Goal: Check status: Check status

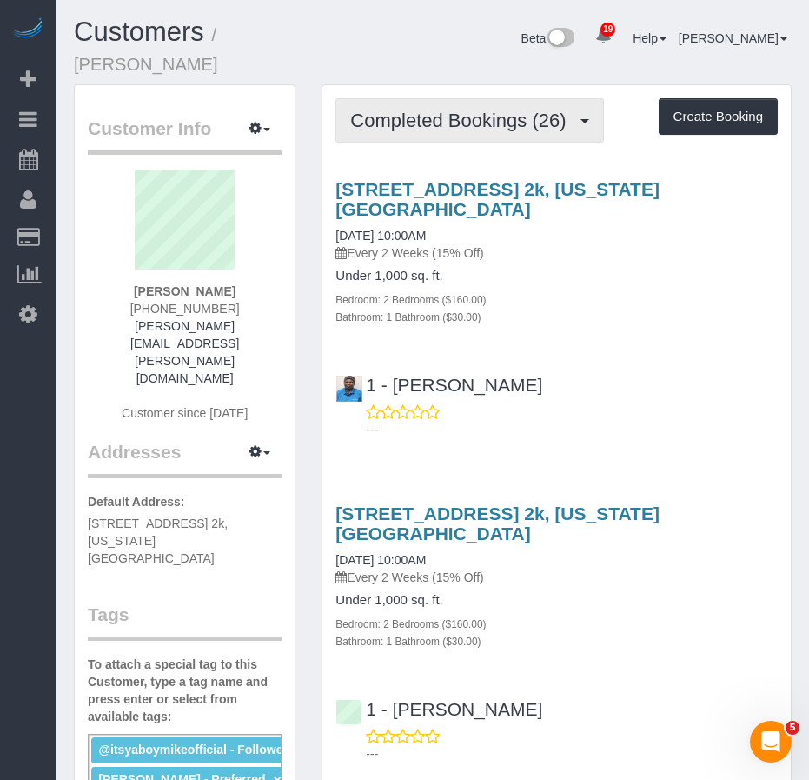
click at [429, 110] on span "Completed Bookings (26)" at bounding box center [462, 121] width 224 height 22
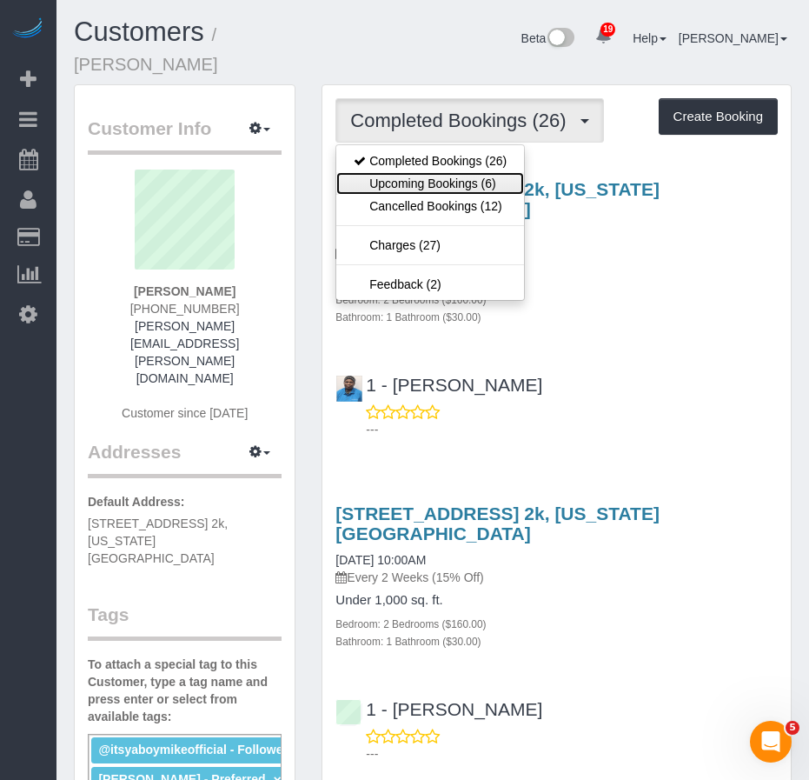
click at [407, 172] on link "Upcoming Bookings (6)" at bounding box center [430, 183] width 188 height 23
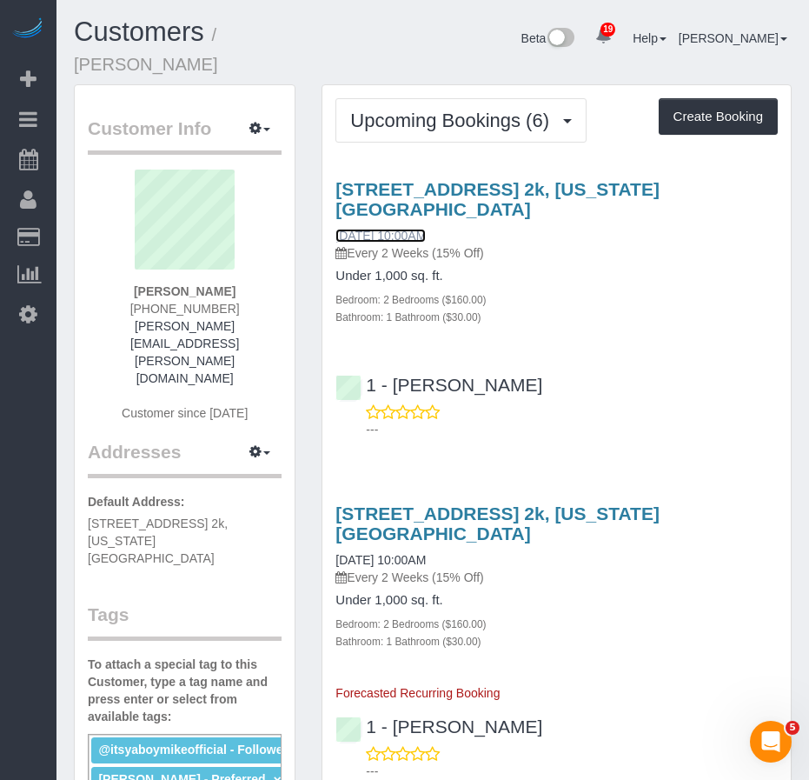
click at [387, 229] on link "10/02/2025 10:00AM" at bounding box center [381, 236] width 90 height 14
drag, startPoint x: 138, startPoint y: 272, endPoint x: 229, endPoint y: 274, distance: 91.3
click at [229, 284] on strong "[PERSON_NAME]" at bounding box center [185, 291] width 102 height 14
copy strong "[PERSON_NAME]"
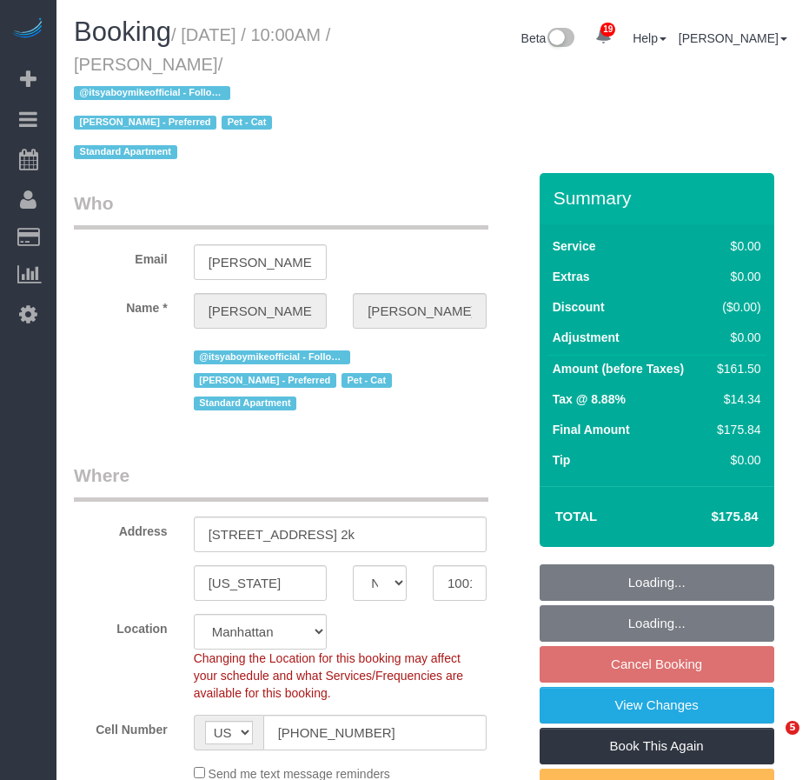
select select "NY"
select select "number:89"
select select "number:90"
select select "number:14"
select select "number:5"
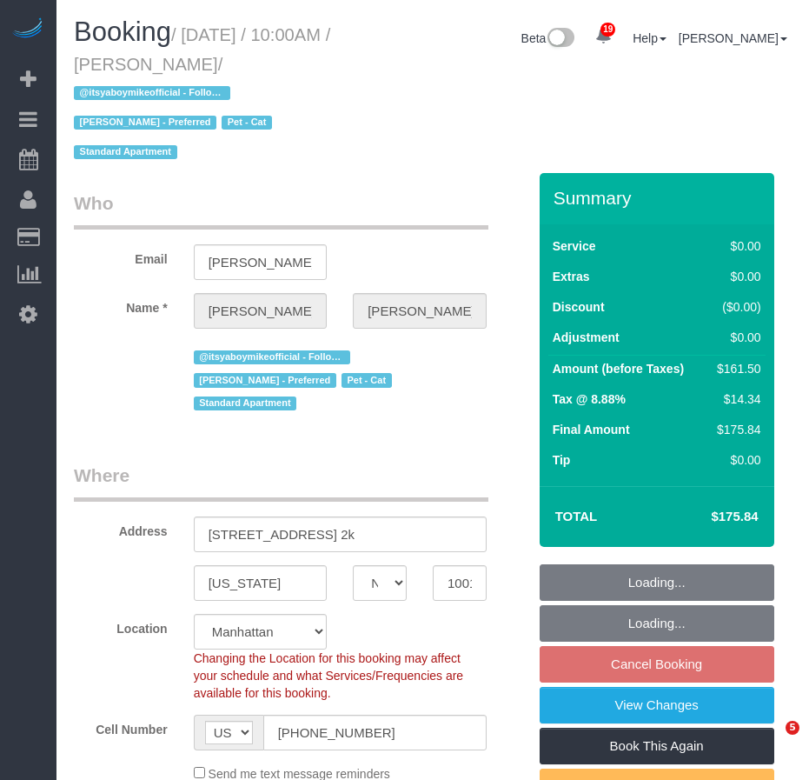
select select "object:1062"
select select "2"
select select "spot3"
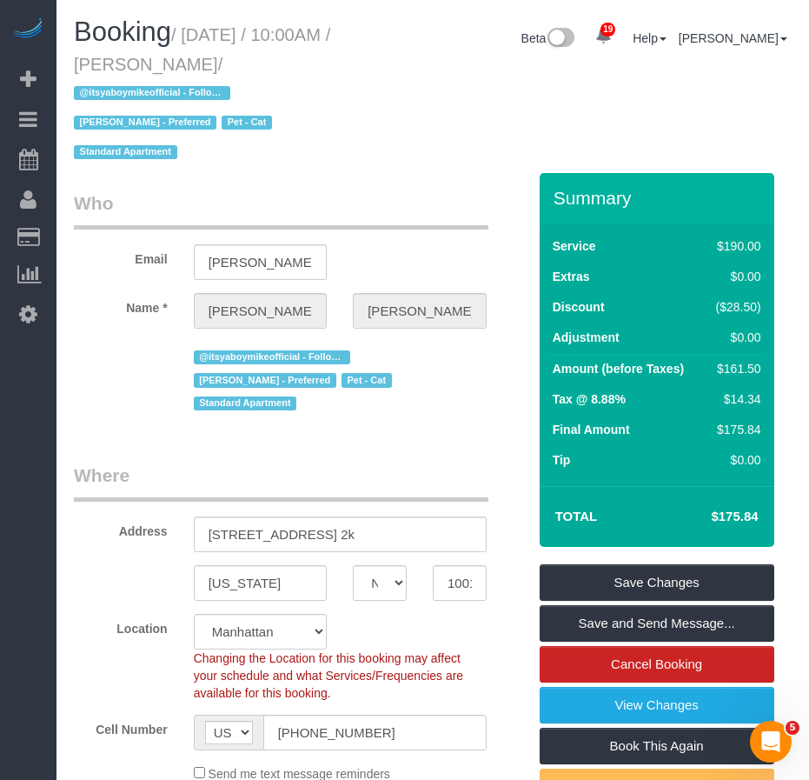
drag, startPoint x: 163, startPoint y: 67, endPoint x: 280, endPoint y: 63, distance: 117.4
click at [280, 63] on small "/ [DATE] / 10:00AM / [PERSON_NAME] / @itsyaboymikeofficial - Follower [PERSON_N…" at bounding box center [202, 93] width 256 height 137
copy small "[PERSON_NAME]"
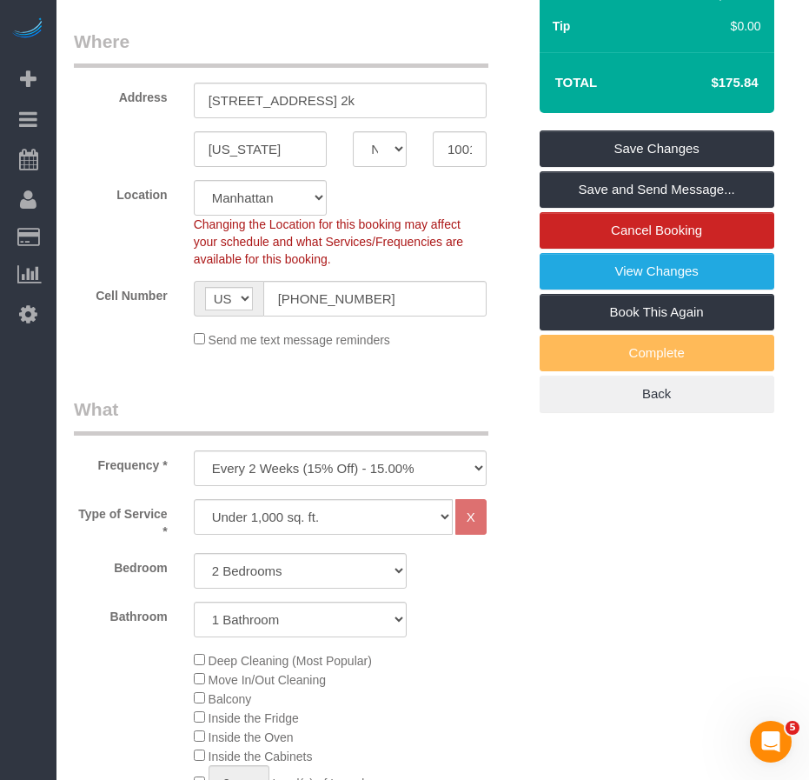
scroll to position [435, 0]
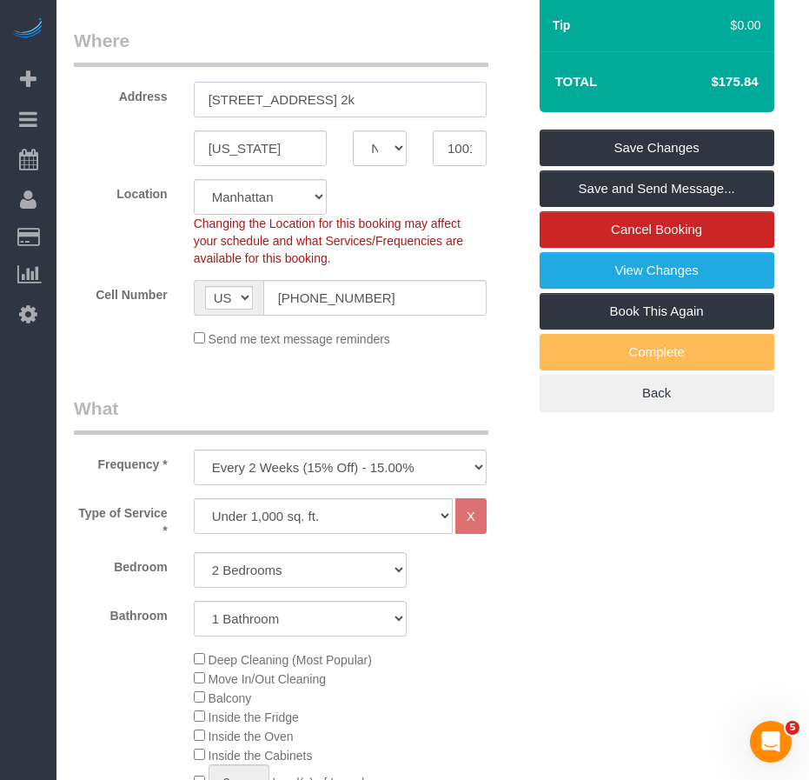
drag, startPoint x: 209, startPoint y: 47, endPoint x: 336, endPoint y: 42, distance: 127.0
click at [336, 82] on input "[STREET_ADDRESS] 2k" at bounding box center [340, 100] width 293 height 36
click at [228, 130] on input "[US_STATE]" at bounding box center [261, 148] width 134 height 36
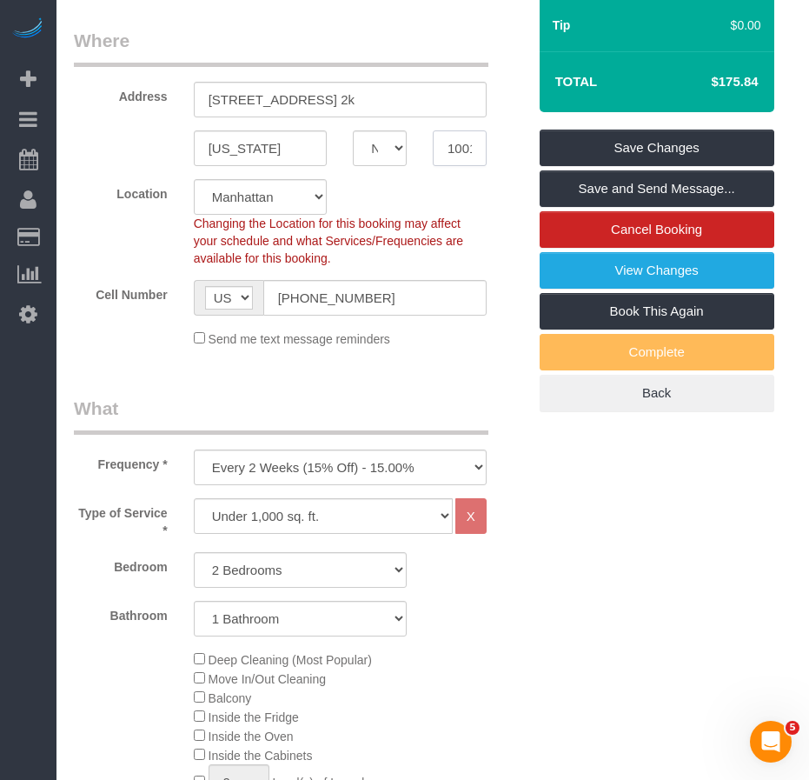
click at [460, 130] on input "10019" at bounding box center [460, 148] width 54 height 36
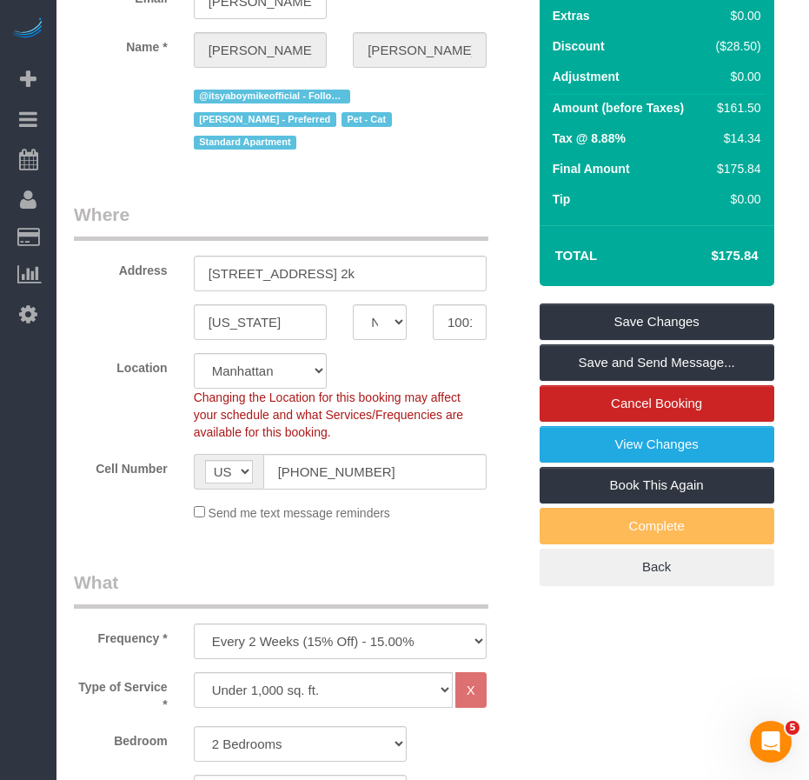
scroll to position [0, 0]
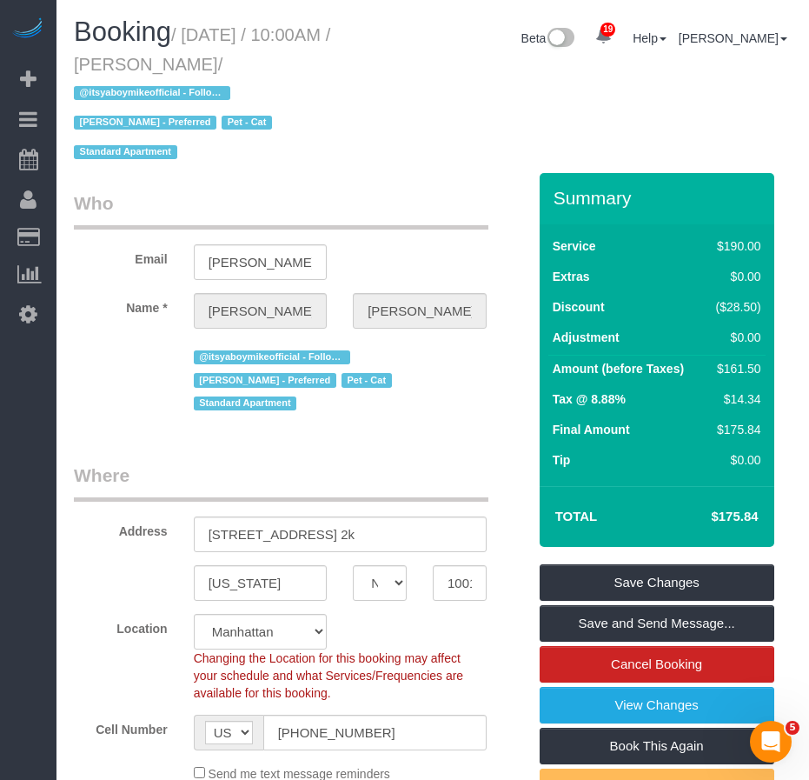
click at [179, 462] on legend "Where" at bounding box center [281, 481] width 415 height 39
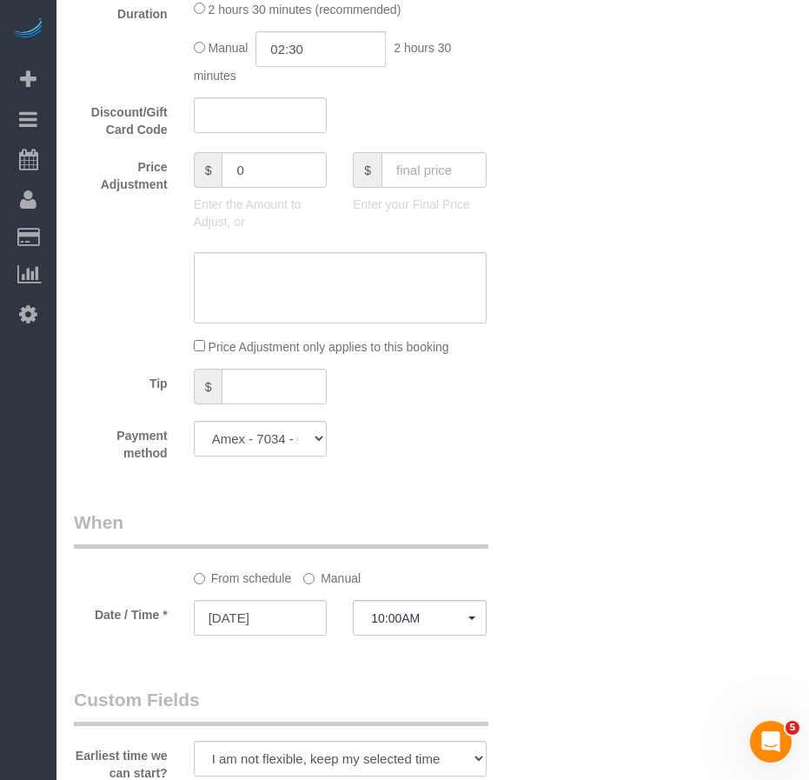
scroll to position [1478, 0]
